Goal: Task Accomplishment & Management: Complete application form

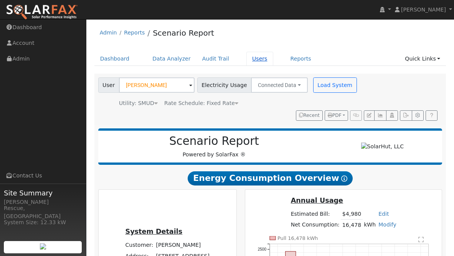
click at [257, 64] on link "Users" at bounding box center [259, 59] width 27 height 14
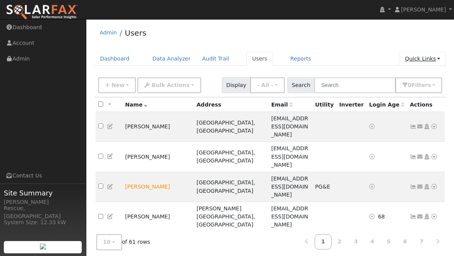
click at [432, 57] on link "Quick Links" at bounding box center [422, 59] width 47 height 14
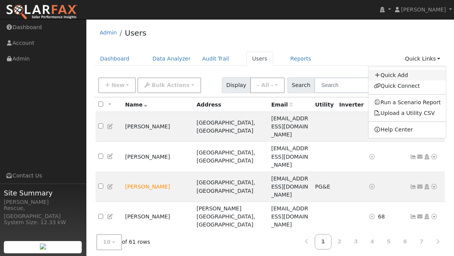
click at [422, 75] on link "Quick Add" at bounding box center [408, 75] width 78 height 11
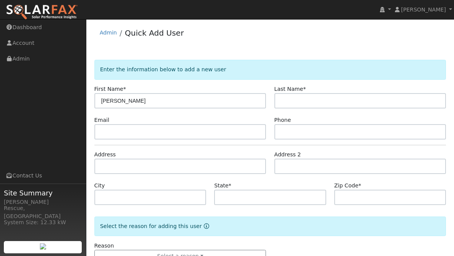
type input "[PERSON_NAME]"
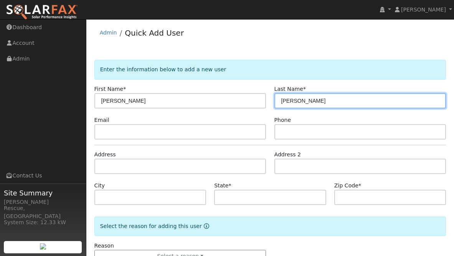
type input "[PERSON_NAME]"
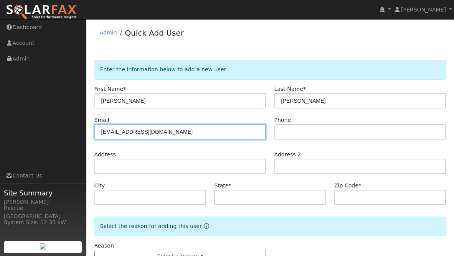
type input "[EMAIL_ADDRESS][DOMAIN_NAME]"
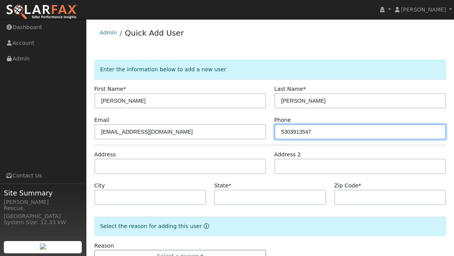
type input "5303913547"
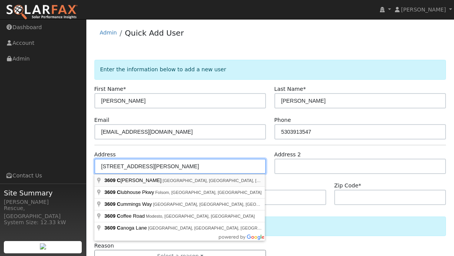
type input "3609 Covello Circle"
type input "Cameron Park"
type input "CA"
type input "95682"
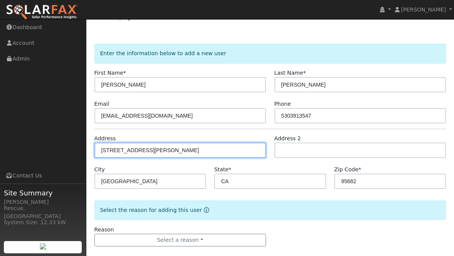
scroll to position [26, 0]
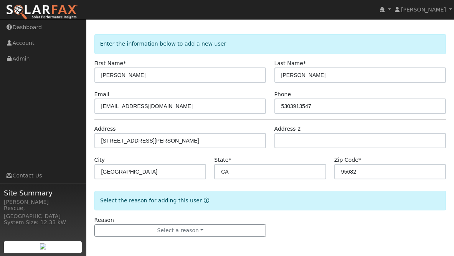
click at [203, 217] on div "Reason Select a reason New lead New customer adding solar New customer has solar" at bounding box center [180, 227] width 180 height 21
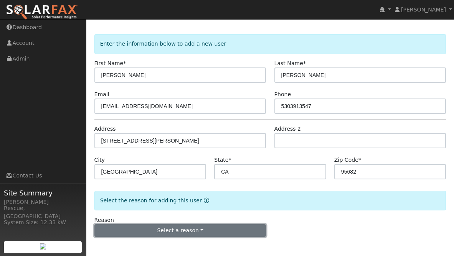
click at [203, 233] on button "Select a reason" at bounding box center [180, 231] width 172 height 13
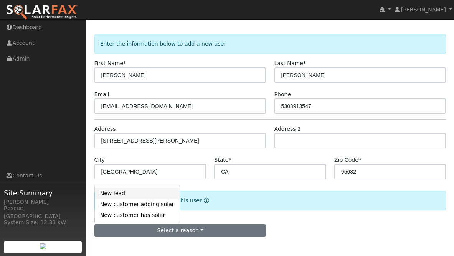
click at [155, 195] on link "New lead" at bounding box center [137, 193] width 85 height 11
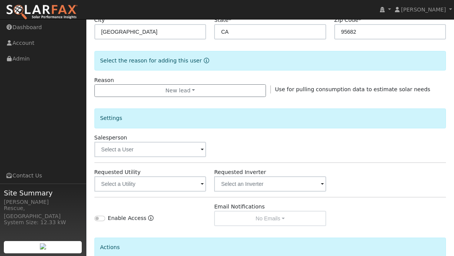
scroll to position [202, 0]
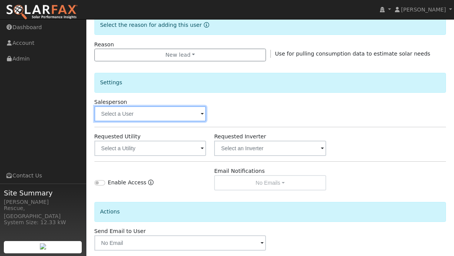
click at [155, 111] on input "text" at bounding box center [150, 113] width 112 height 15
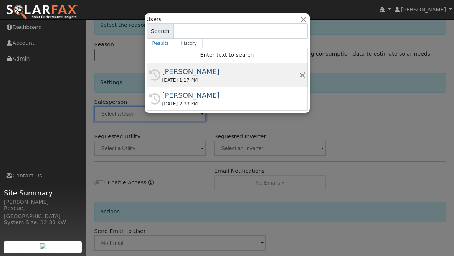
click at [195, 68] on div "[PERSON_NAME]" at bounding box center [230, 71] width 137 height 10
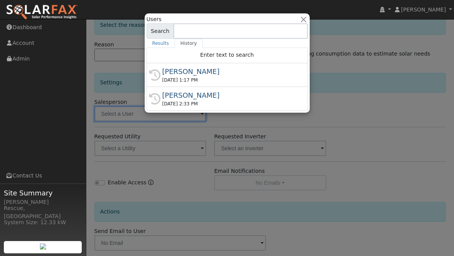
type input "[PERSON_NAME]"
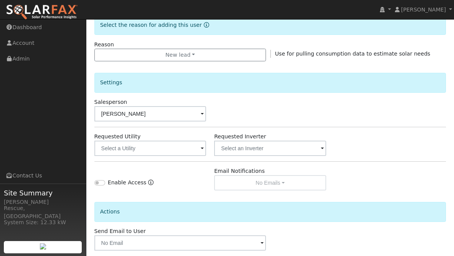
click at [185, 135] on div "Requested Utility" at bounding box center [150, 144] width 120 height 23
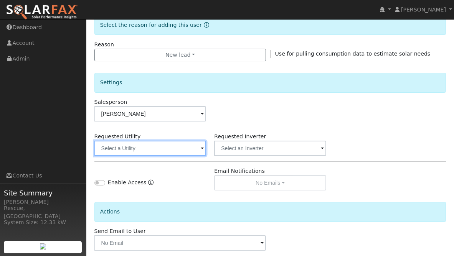
click at [184, 148] on input "text" at bounding box center [150, 148] width 112 height 15
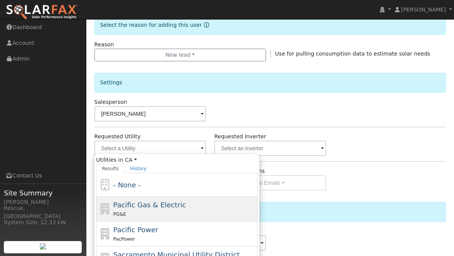
click at [169, 203] on span "Pacific Gas & Electric" at bounding box center [149, 205] width 73 height 8
type input "Pacific Gas & Electric"
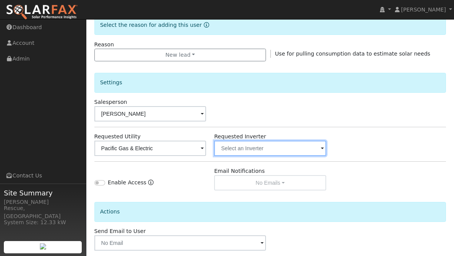
click at [207, 145] on input "text" at bounding box center [150, 148] width 112 height 15
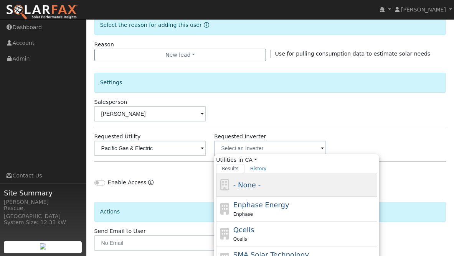
click at [255, 181] on span "- None -" at bounding box center [246, 185] width 27 height 8
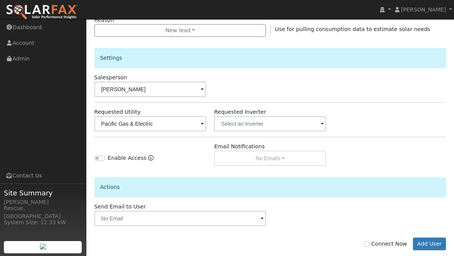
scroll to position [240, 0]
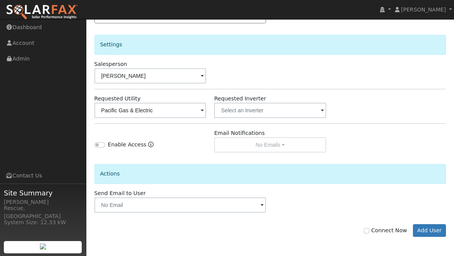
click at [243, 213] on div "Connect Now Add User" at bounding box center [270, 225] width 360 height 25
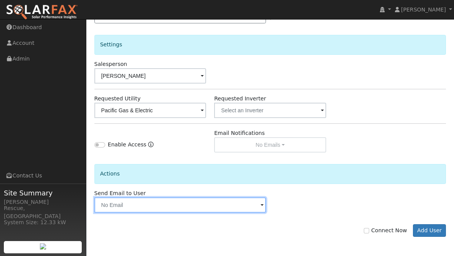
click at [254, 207] on input "text" at bounding box center [180, 205] width 172 height 15
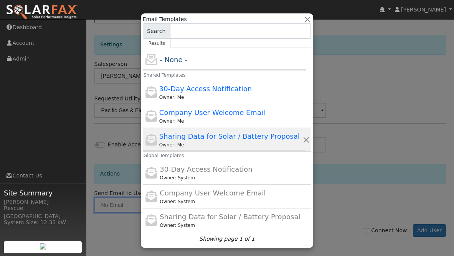
click at [236, 134] on span "Sharing Data for Solar / Battery Proposal" at bounding box center [229, 136] width 141 height 8
type input "Sharing Data for Solar / Battery Proposal"
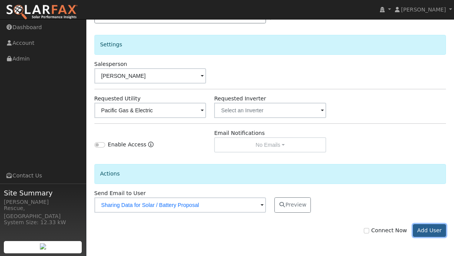
click at [440, 228] on button "Add User" at bounding box center [429, 231] width 33 height 13
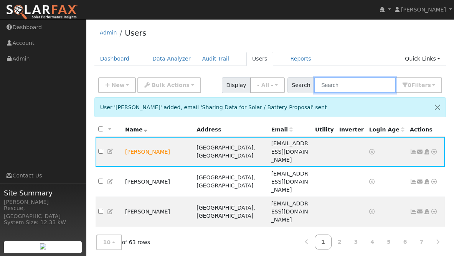
click at [334, 88] on input "text" at bounding box center [354, 86] width 81 height 16
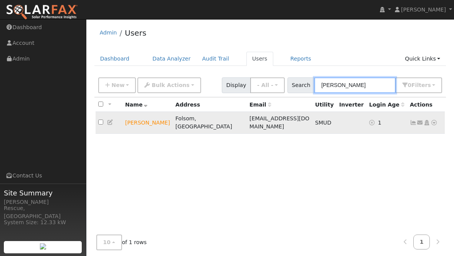
type input "denis"
click at [437, 122] on td "Send Email... Copy a Link Reset Password Open Access Data Analyzer Reports Scen…" at bounding box center [426, 123] width 38 height 22
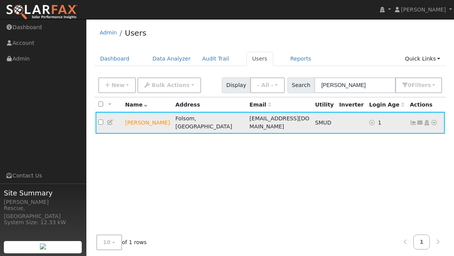
click at [435, 121] on icon at bounding box center [434, 122] width 7 height 5
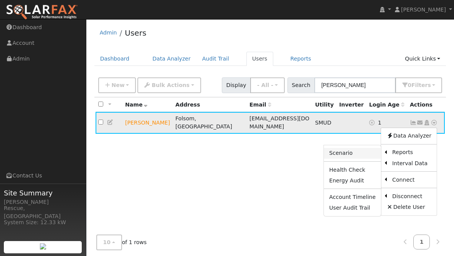
click at [352, 150] on link "Scenario" at bounding box center [352, 153] width 57 height 11
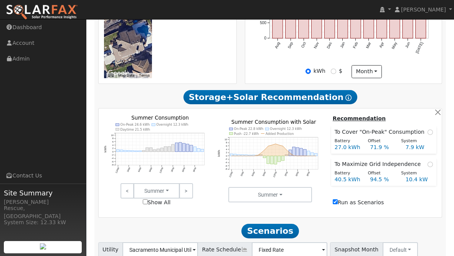
scroll to position [291, 0]
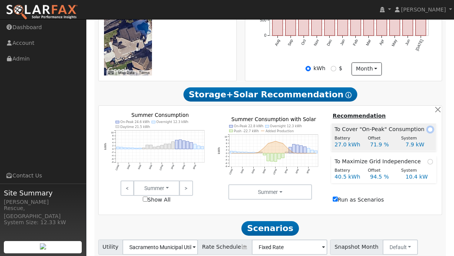
click at [428, 132] on input "radio" at bounding box center [430, 129] width 5 height 5
radio input "true"
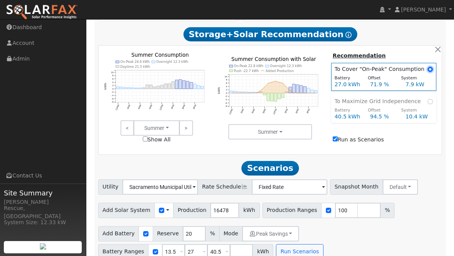
scroll to position [366, 0]
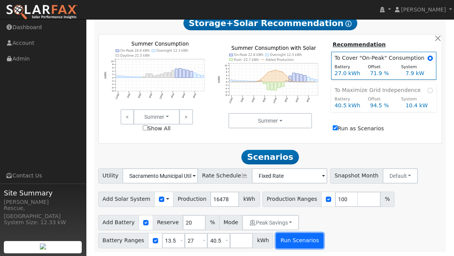
click at [279, 244] on button "Run Scenarios" at bounding box center [299, 240] width 47 height 15
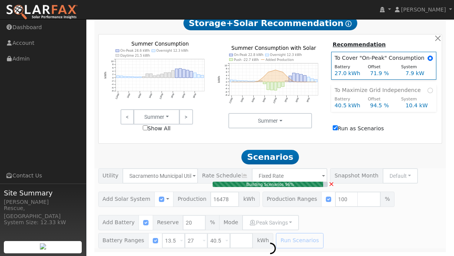
type input "11.0"
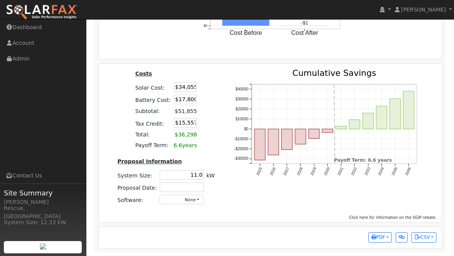
scroll to position [992, 0]
click at [182, 121] on input "$15,557" at bounding box center [185, 123] width 23 height 10
click at [222, 99] on div "Costs Solar Cost: $34,055 Battery Cost: $17,800 Subtotal: $51,855 Tax Credit: $…" at bounding box center [166, 140] width 116 height 142
click at [187, 119] on input "$15,557" at bounding box center [185, 123] width 23 height 10
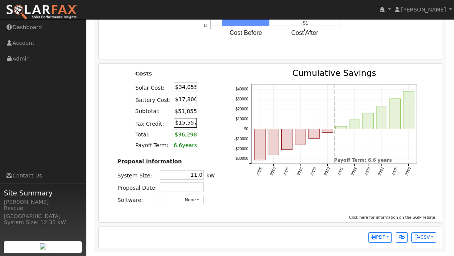
click at [187, 119] on input "$15,557" at bounding box center [185, 123] width 23 height 10
click at [186, 124] on input "$15,557" at bounding box center [185, 123] width 23 height 10
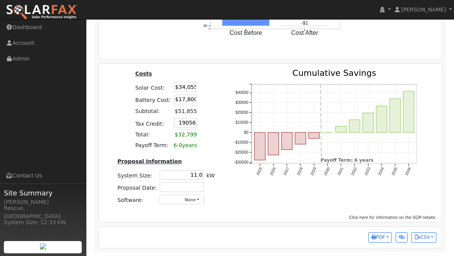
type input "$19,056"
click at [199, 131] on div "Costs Solar Cost: $34,055 Battery Cost: $17,800 Subtotal: $51,855 Tax Credit: $…" at bounding box center [166, 140] width 116 height 142
click at [377, 233] on button "PDF" at bounding box center [380, 238] width 23 height 11
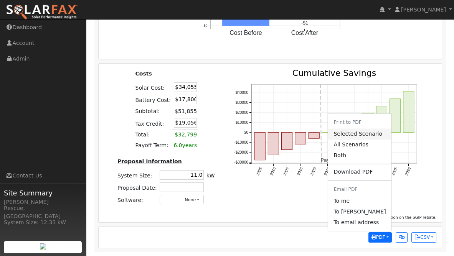
click at [353, 132] on link "Selected Scenario" at bounding box center [359, 134] width 63 height 11
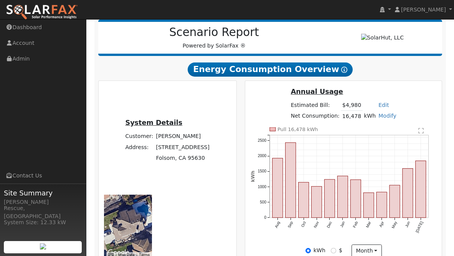
scroll to position [0, 0]
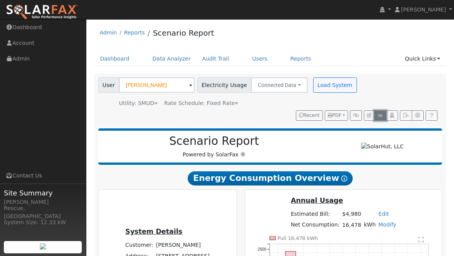
click at [385, 114] on button "button" at bounding box center [380, 116] width 12 height 11
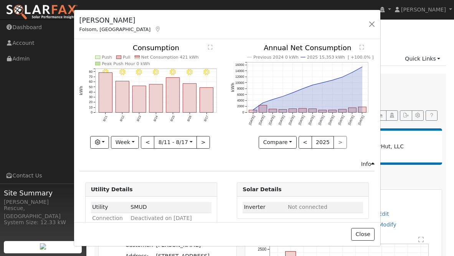
scroll to position [30, 0]
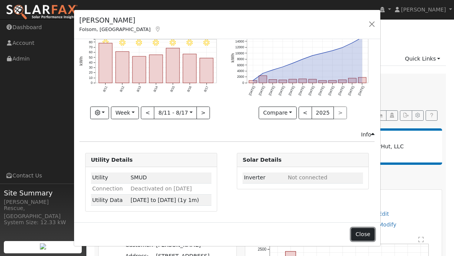
click at [359, 236] on button "Close" at bounding box center [362, 234] width 23 height 13
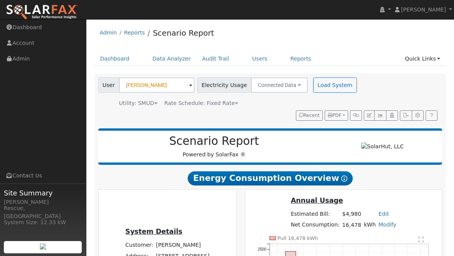
click at [399, 121] on span "Recent PDF Print to PDF Selected Scenario All Scenarios Both Download PDF Email…" at bounding box center [368, 116] width 144 height 11
click at [402, 119] on button "button" at bounding box center [406, 116] width 12 height 11
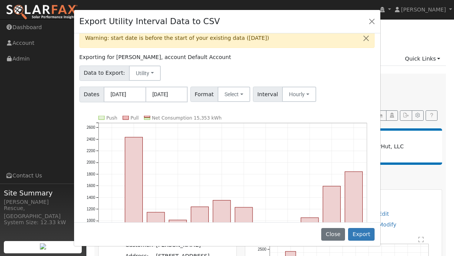
scroll to position [0, 0]
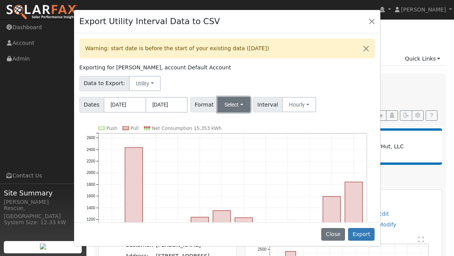
click at [239, 103] on button "Select" at bounding box center [234, 104] width 33 height 15
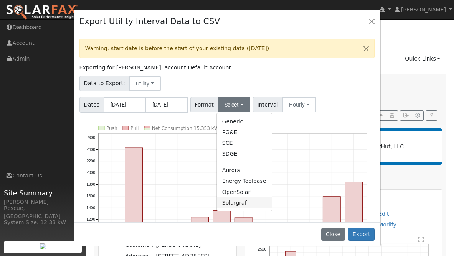
click at [230, 200] on link "Solargraf" at bounding box center [244, 203] width 55 height 11
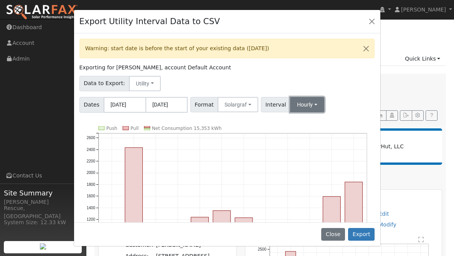
click at [304, 112] on button "Hourly" at bounding box center [307, 104] width 34 height 15
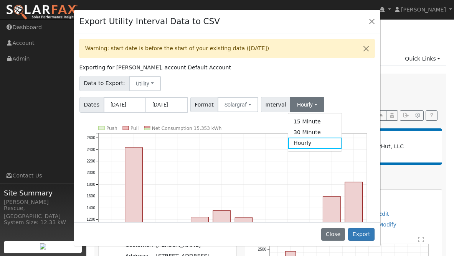
click at [349, 87] on div "Data to Export: Utility Utility Solar" at bounding box center [227, 82] width 298 height 18
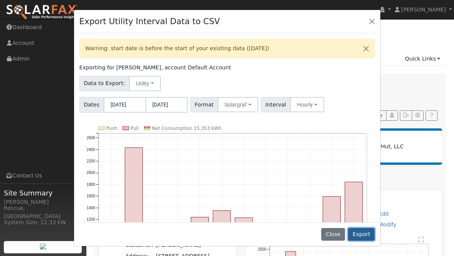
click at [367, 230] on button "Export" at bounding box center [361, 234] width 26 height 13
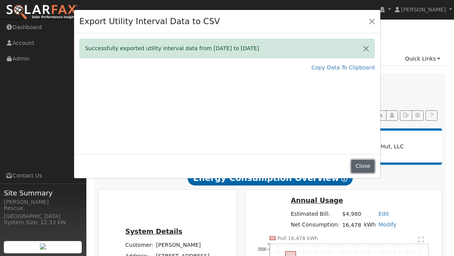
click at [364, 165] on button "Close" at bounding box center [362, 166] width 23 height 13
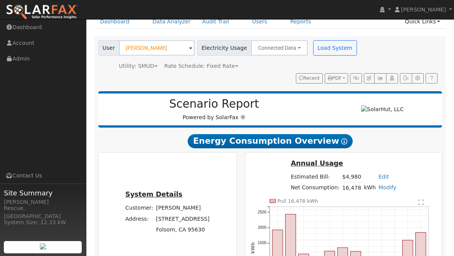
scroll to position [26, 0]
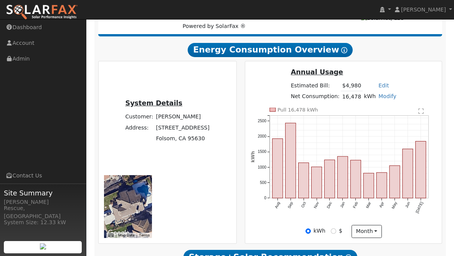
scroll to position [150, 0]
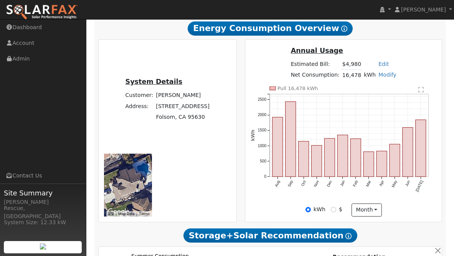
click at [420, 91] on text "" at bounding box center [420, 90] width 5 height 6
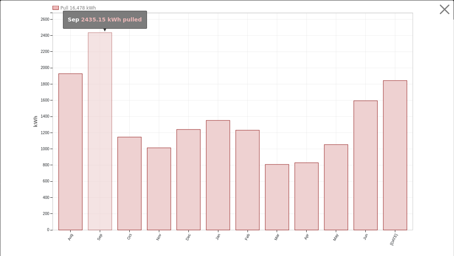
click at [96, 160] on rect "onclick=""" at bounding box center [100, 132] width 24 height 198
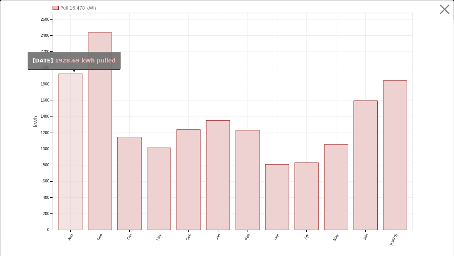
click at [76, 160] on rect "onclick=""" at bounding box center [71, 152] width 24 height 157
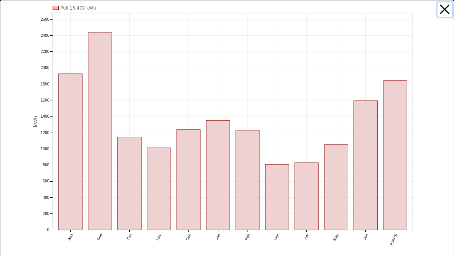
click at [441, 8] on button "button" at bounding box center [445, 9] width 15 height 15
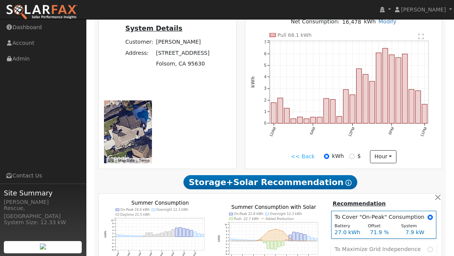
click at [304, 161] on link "<< Back" at bounding box center [303, 157] width 24 height 8
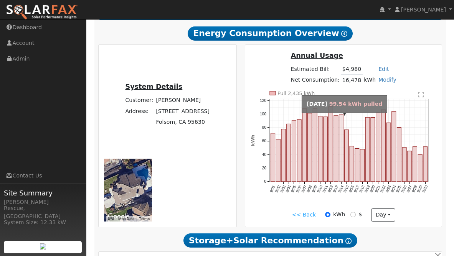
scroll to position [143, 0]
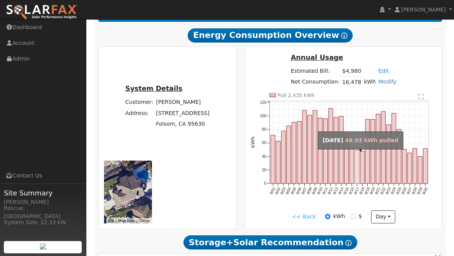
drag, startPoint x: 284, startPoint y: 142, endPoint x: 355, endPoint y: 156, distance: 72.9
click at [355, 156] on g "Pull 2,435 kWh 9/01 9/02 9/03 9/04 9/05 9/06 9/07 9/08 9/09 9/10 9/11 9/12 9/13…" at bounding box center [339, 144] width 179 height 103
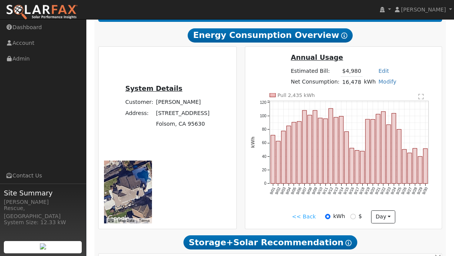
click at [420, 97] on text "" at bounding box center [420, 97] width 5 height 6
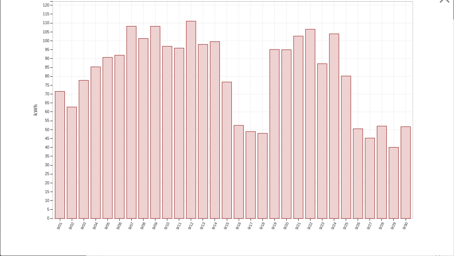
scroll to position [0, 0]
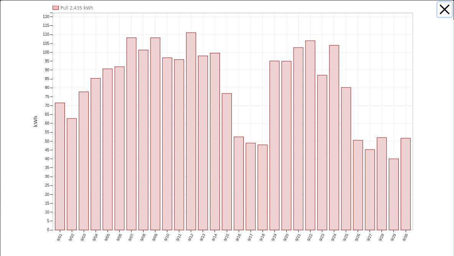
click at [444, 7] on button "button" at bounding box center [445, 9] width 15 height 15
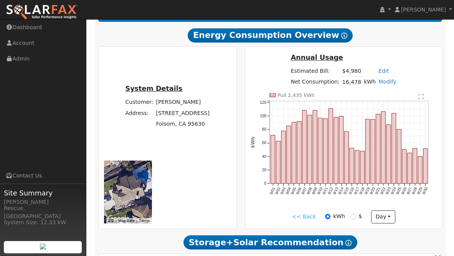
click at [310, 220] on link "<< Back" at bounding box center [304, 217] width 24 height 8
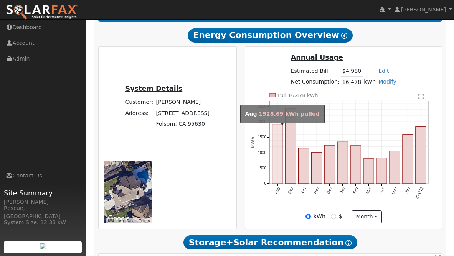
click at [279, 173] on rect "onclick=""" at bounding box center [278, 154] width 10 height 60
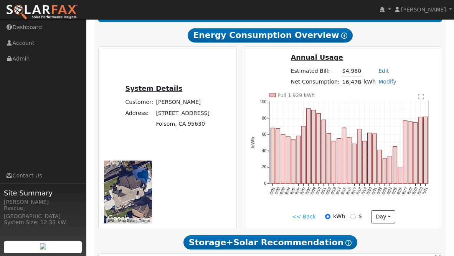
click at [419, 100] on text "" at bounding box center [420, 97] width 5 height 6
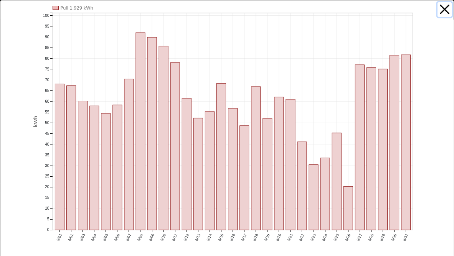
click at [442, 12] on button "button" at bounding box center [445, 9] width 15 height 15
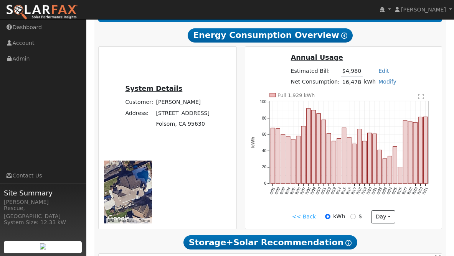
click at [309, 217] on link "<< Back" at bounding box center [304, 217] width 24 height 8
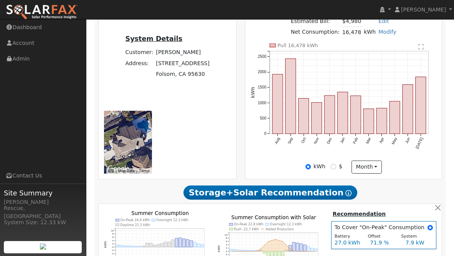
scroll to position [151, 0]
